Goal: Task Accomplishment & Management: Manage account settings

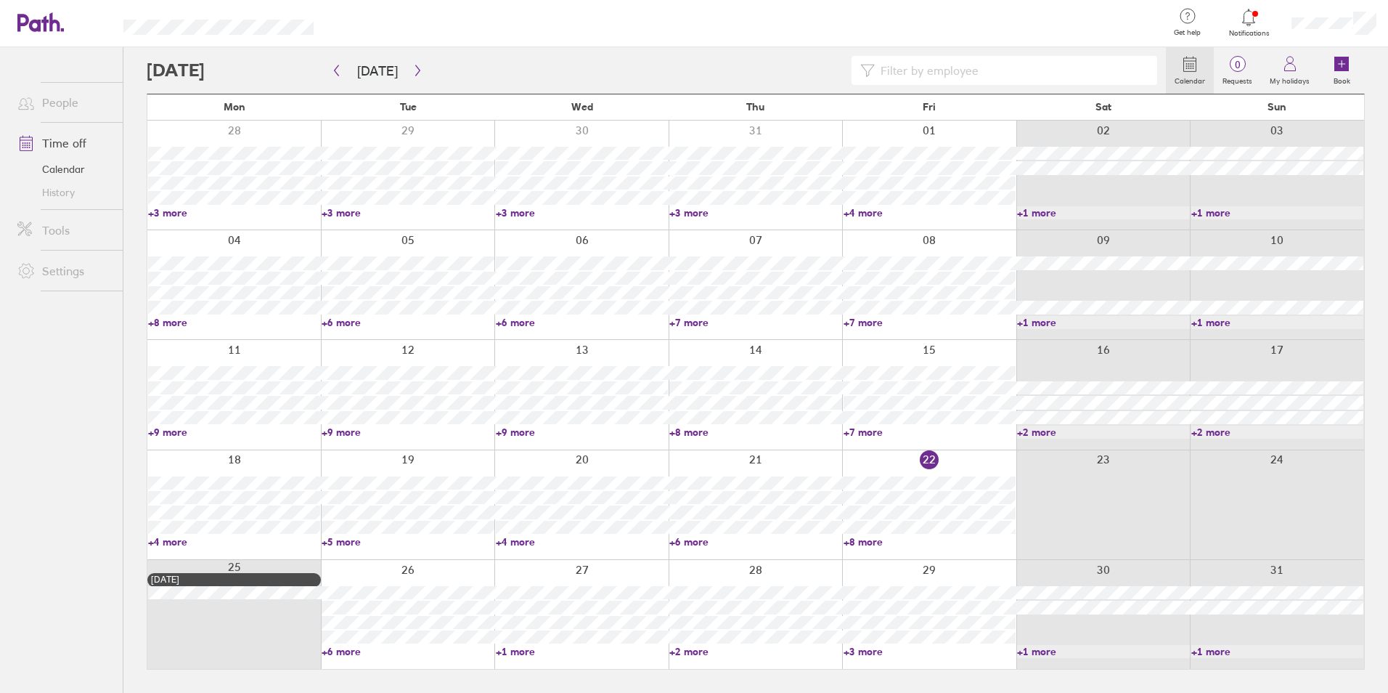
click at [335, 651] on link "+6 more" at bounding box center [408, 651] width 172 height 13
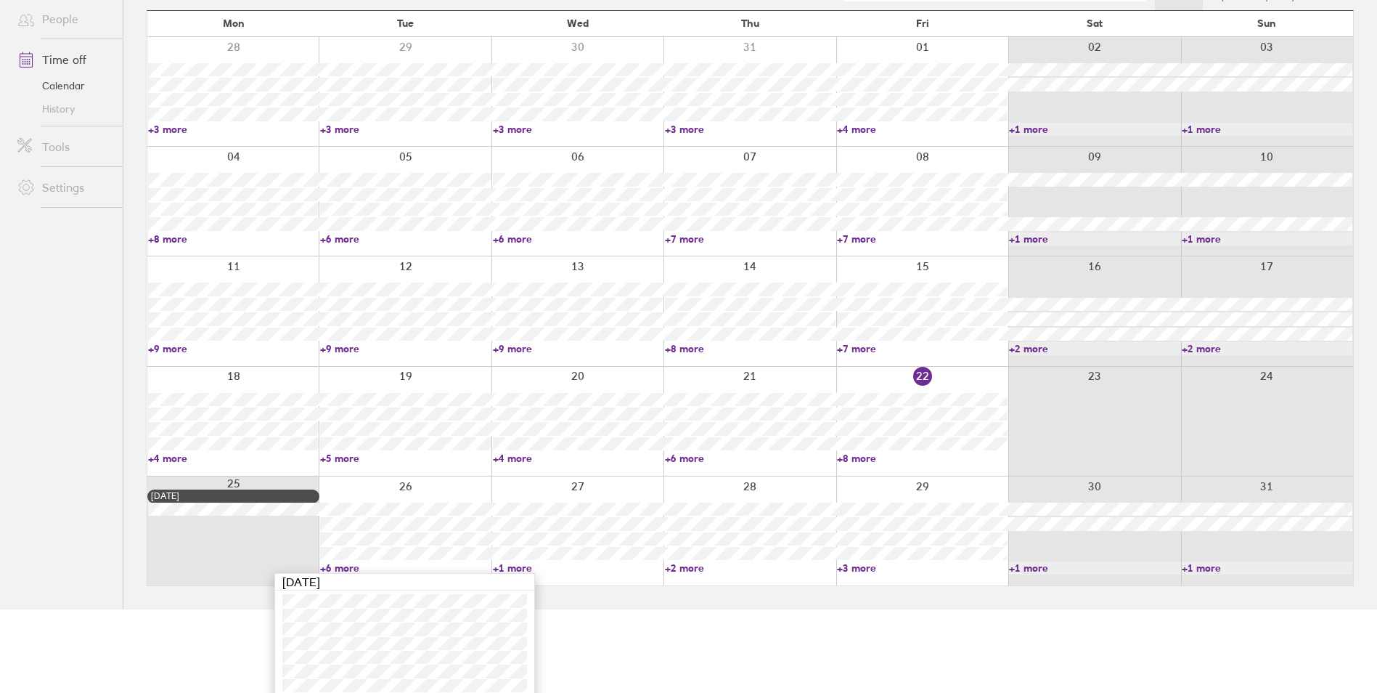
scroll to position [133, 0]
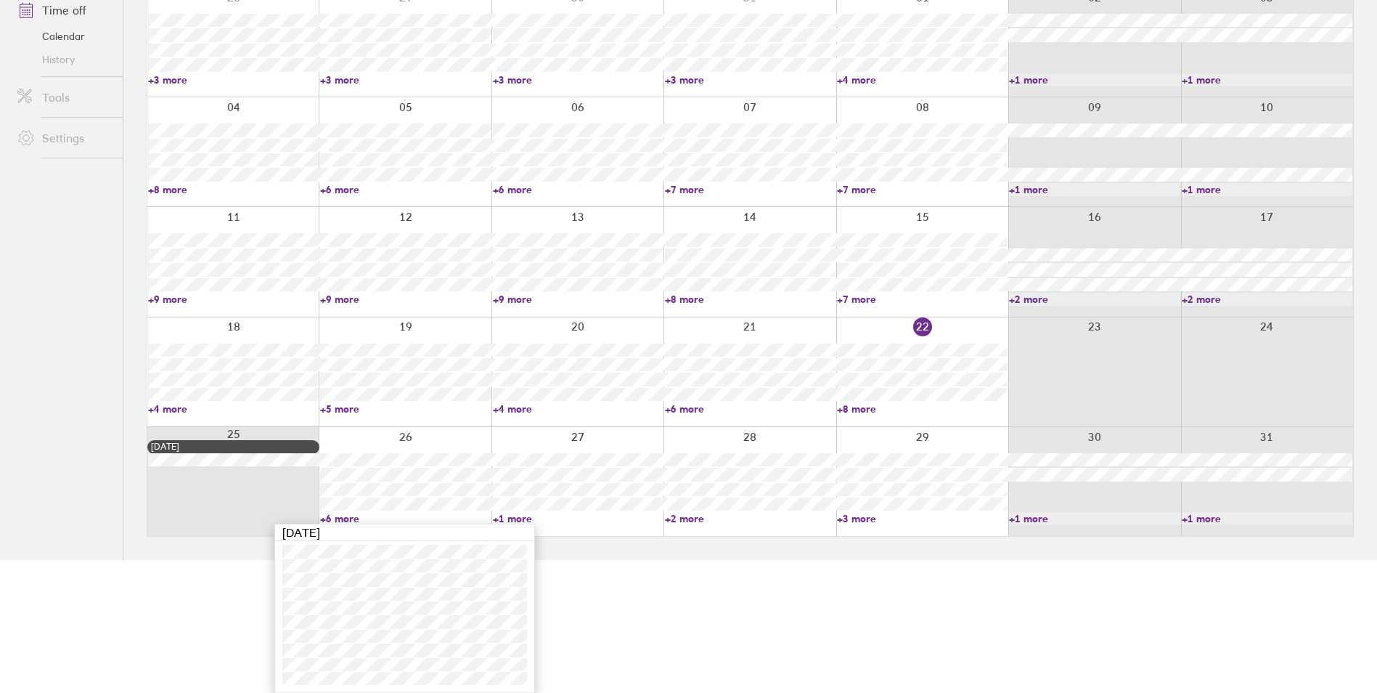
click at [228, 560] on html "Get help FAQs Contact us Notifications My profile Sign out People Time off Cale…" at bounding box center [688, 213] width 1377 height 693
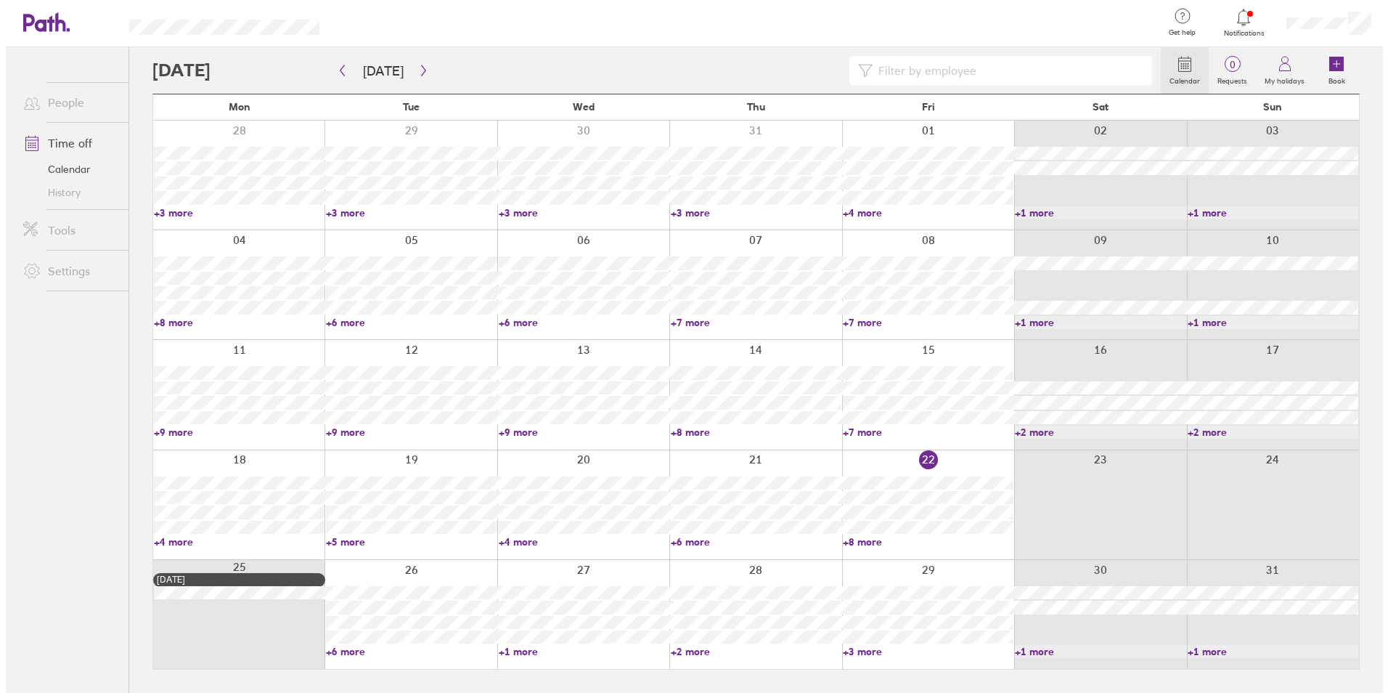
scroll to position [0, 0]
